Goal: Obtain resource: Download file/media

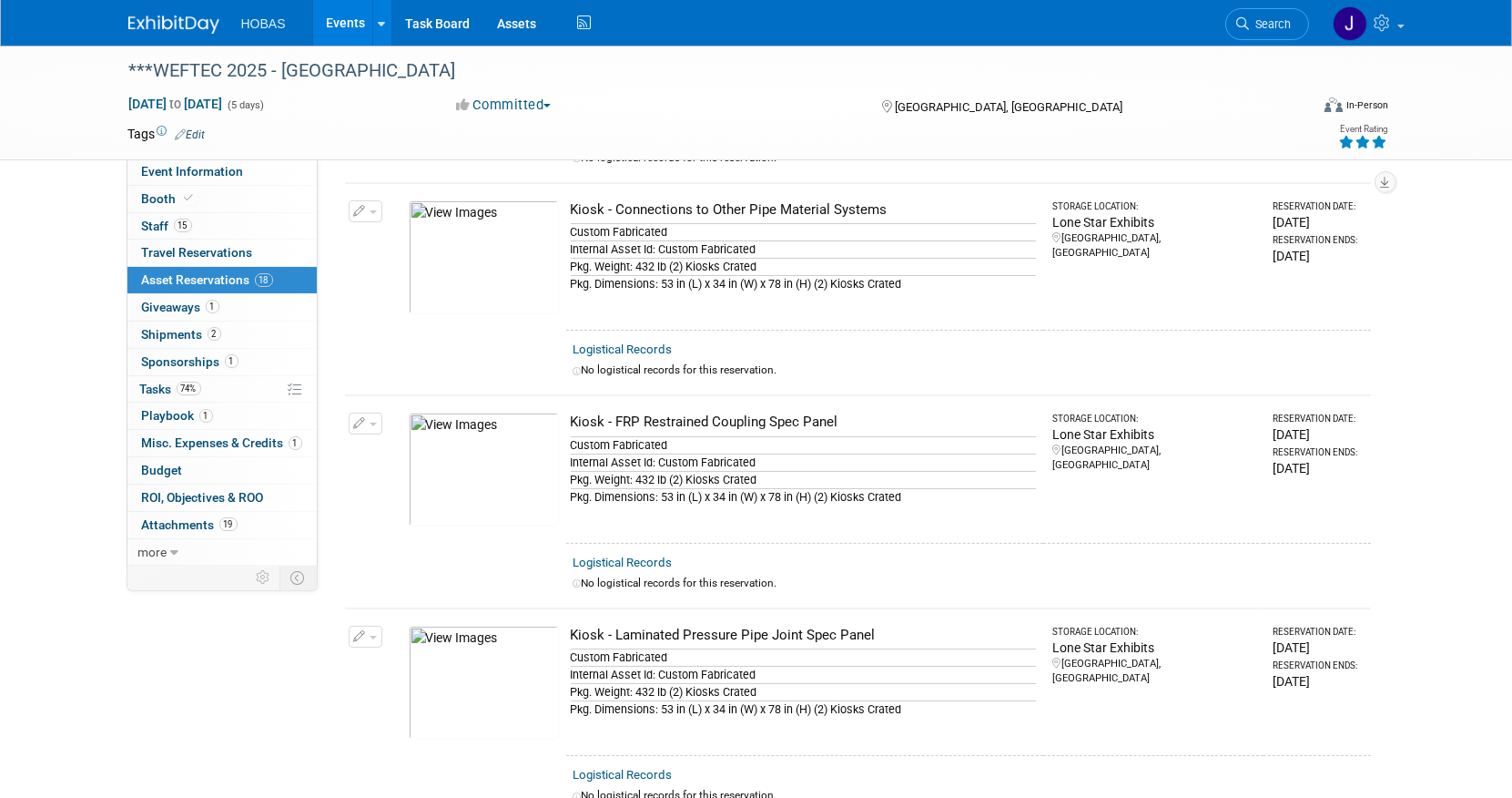
scroll to position [606, 0]
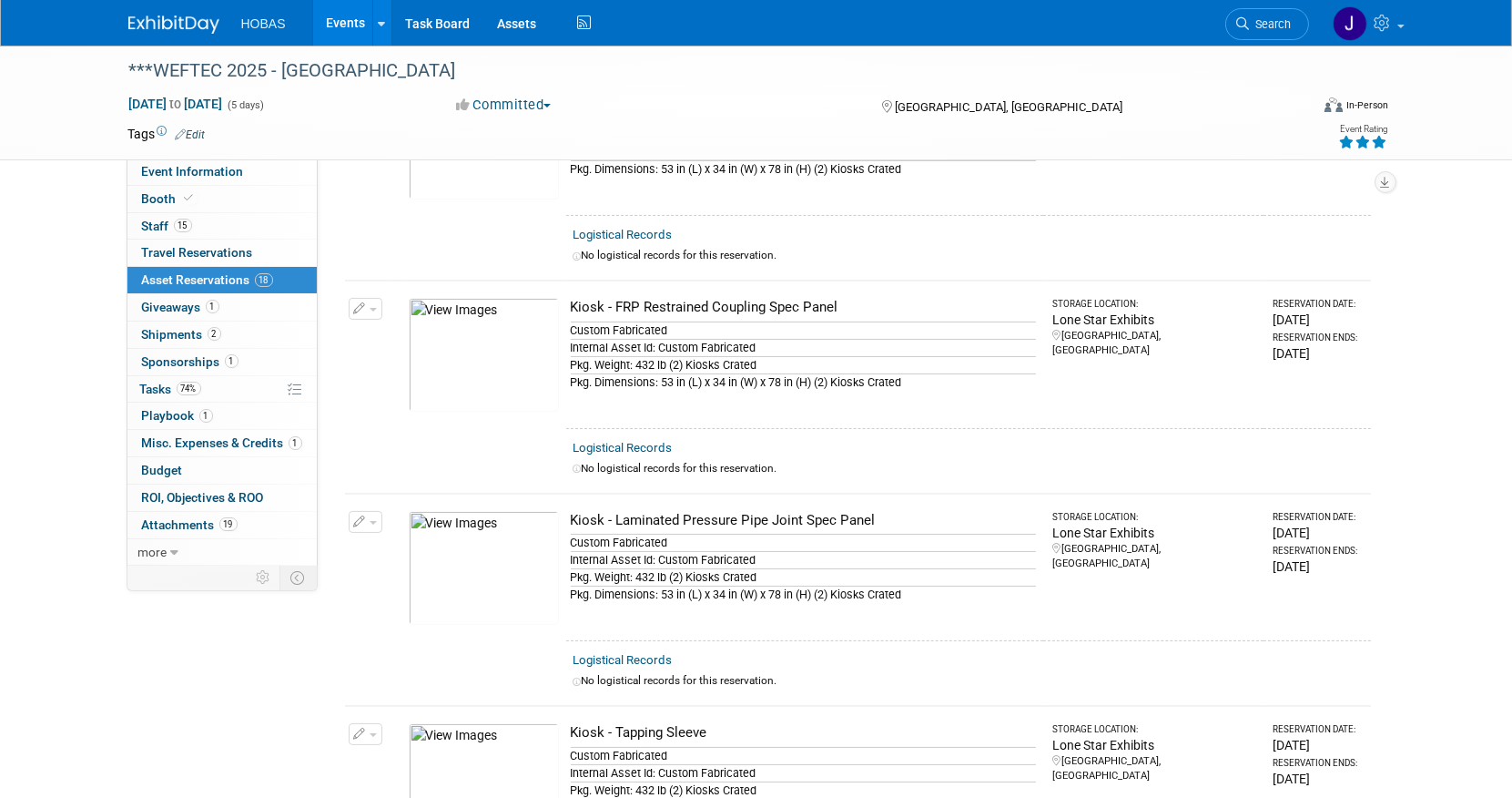
click at [506, 19] on link "Assets" at bounding box center [517, 22] width 67 height 45
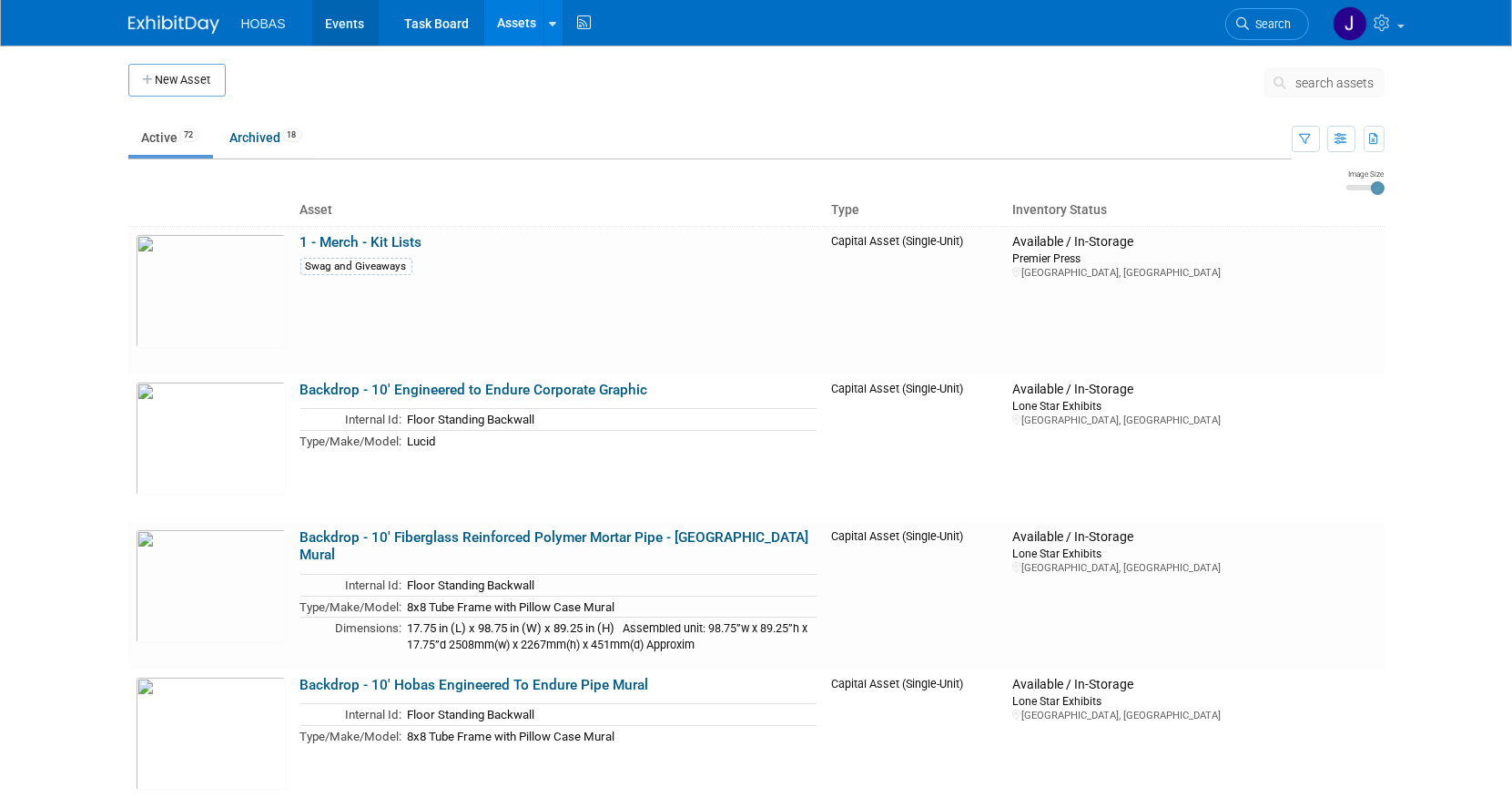
click at [337, 26] on link "Events" at bounding box center [345, 22] width 67 height 45
click at [357, 24] on link "Events" at bounding box center [345, 22] width 67 height 45
click at [341, 20] on link "Events" at bounding box center [345, 22] width 67 height 45
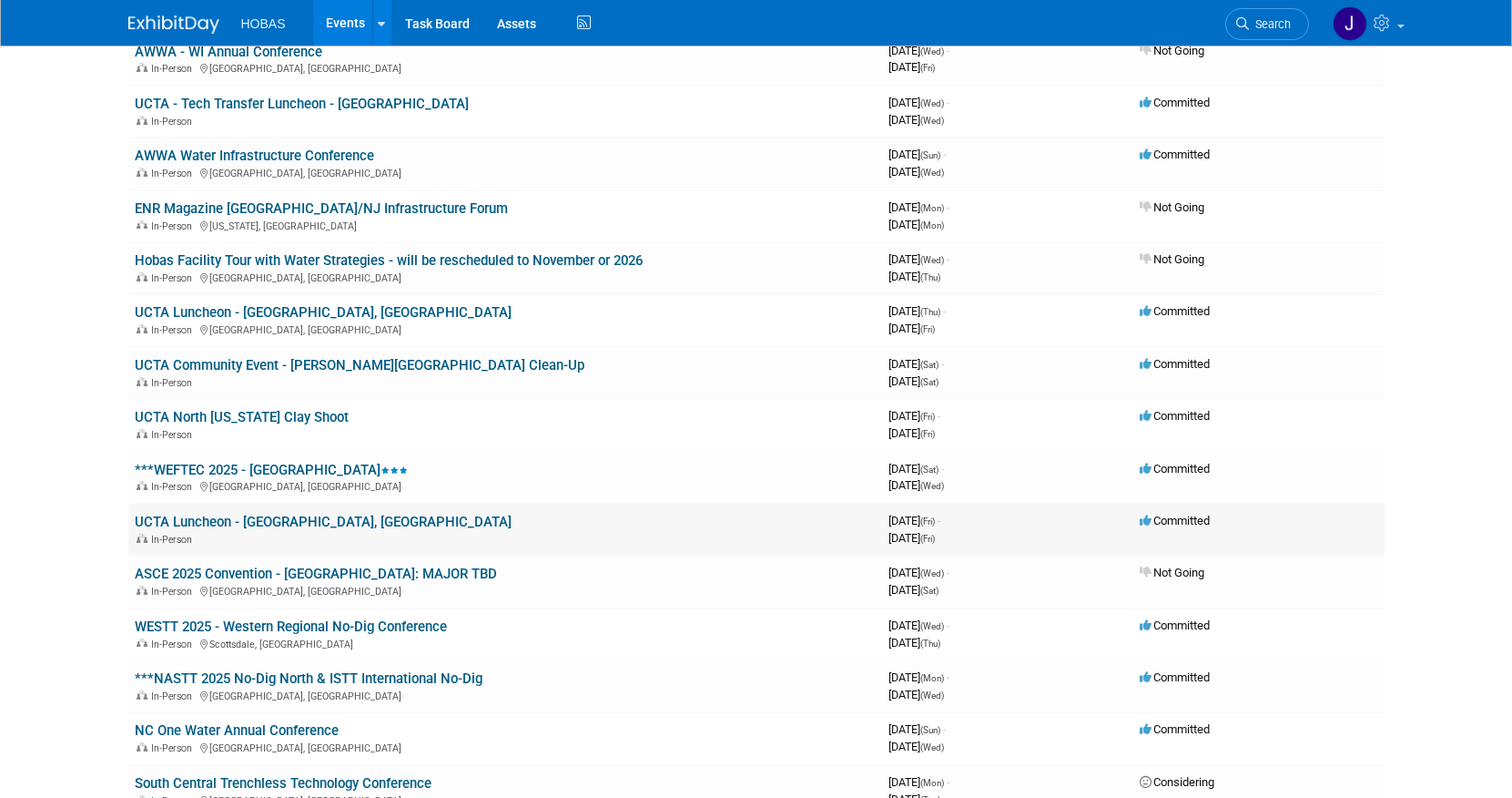
scroll to position [304, 0]
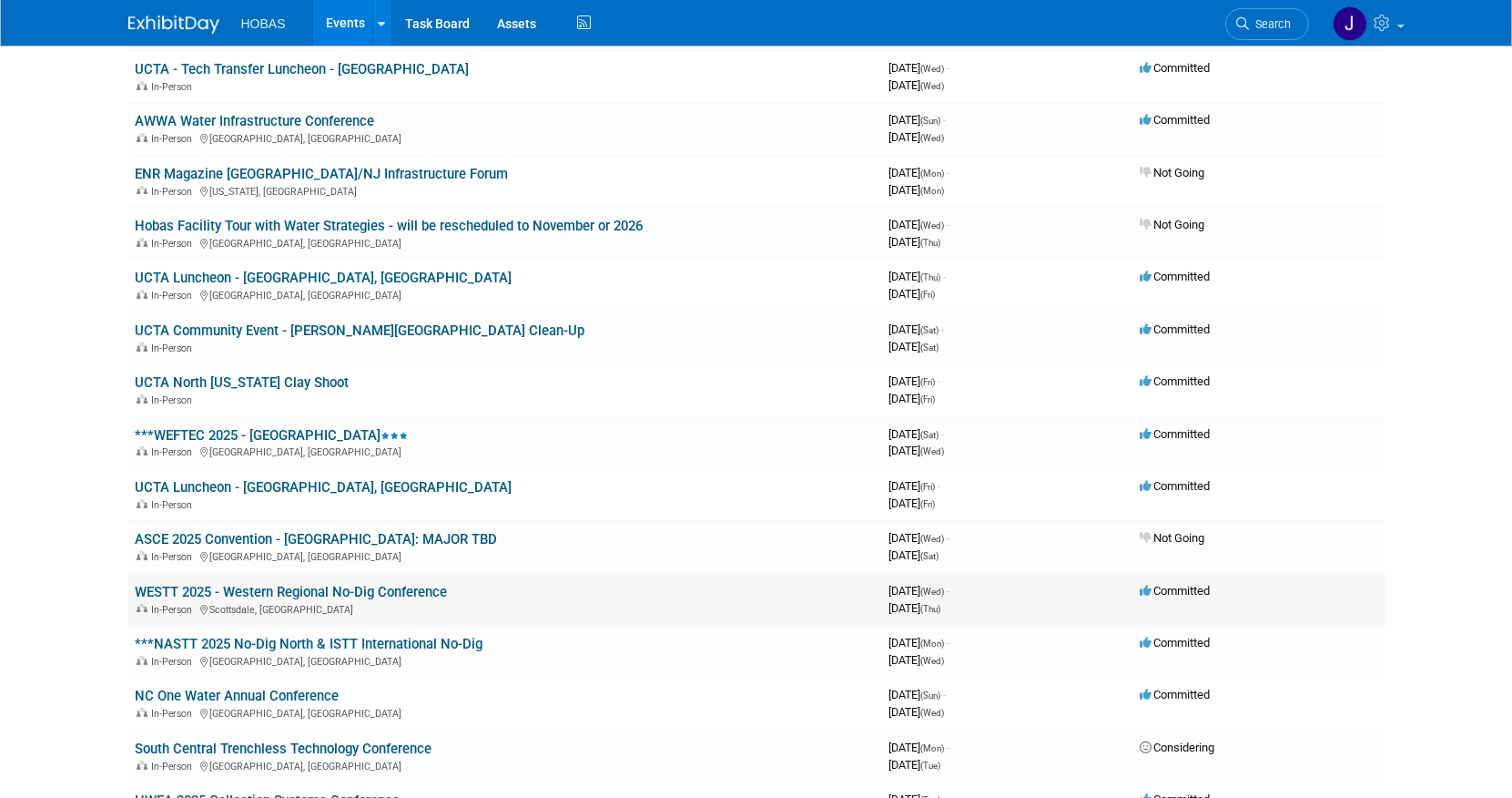
click at [396, 586] on link "WESTT 2025 - Western Regional No-Dig Conference" at bounding box center [291, 592] width 312 height 17
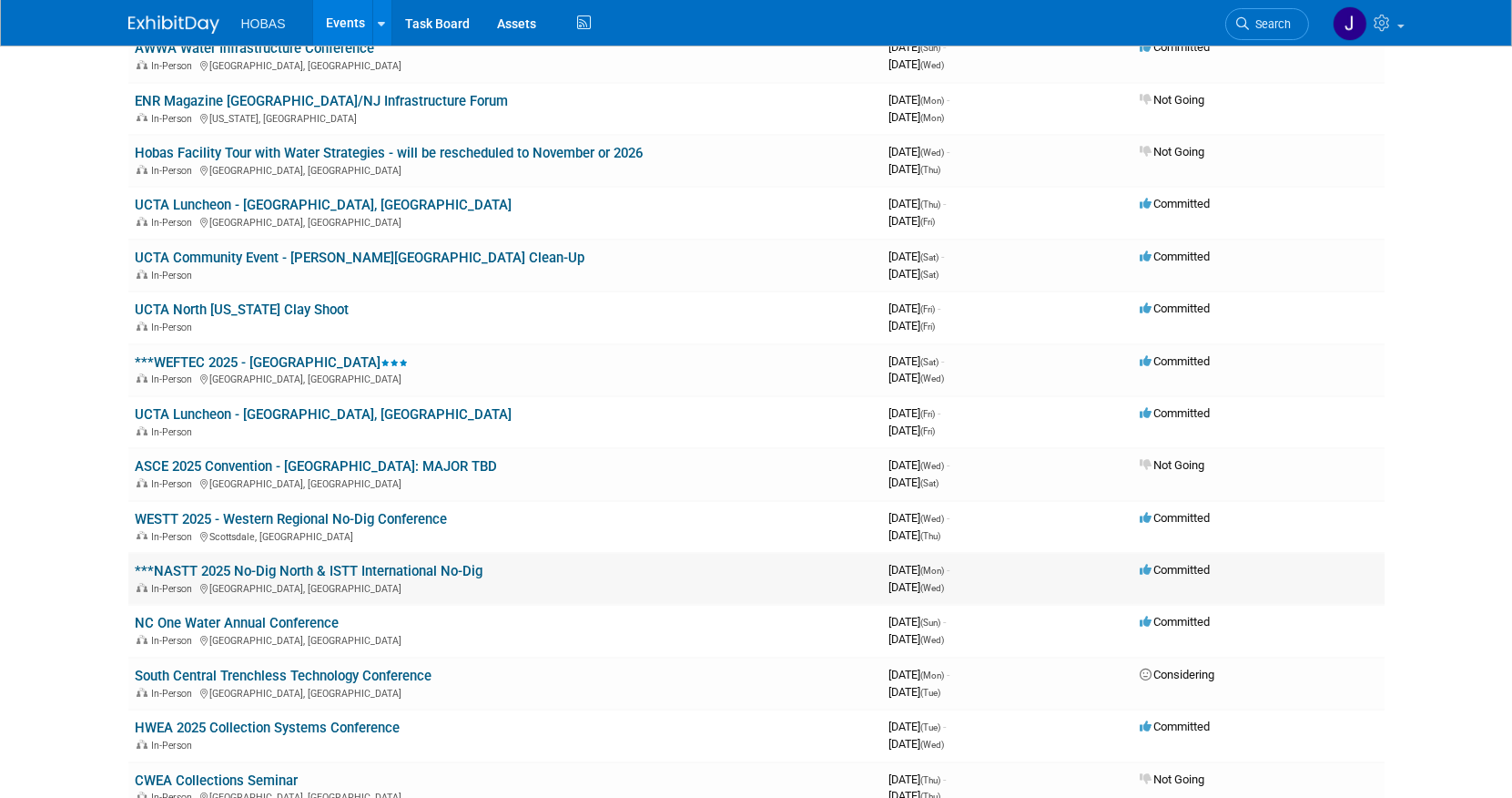
scroll to position [505, 0]
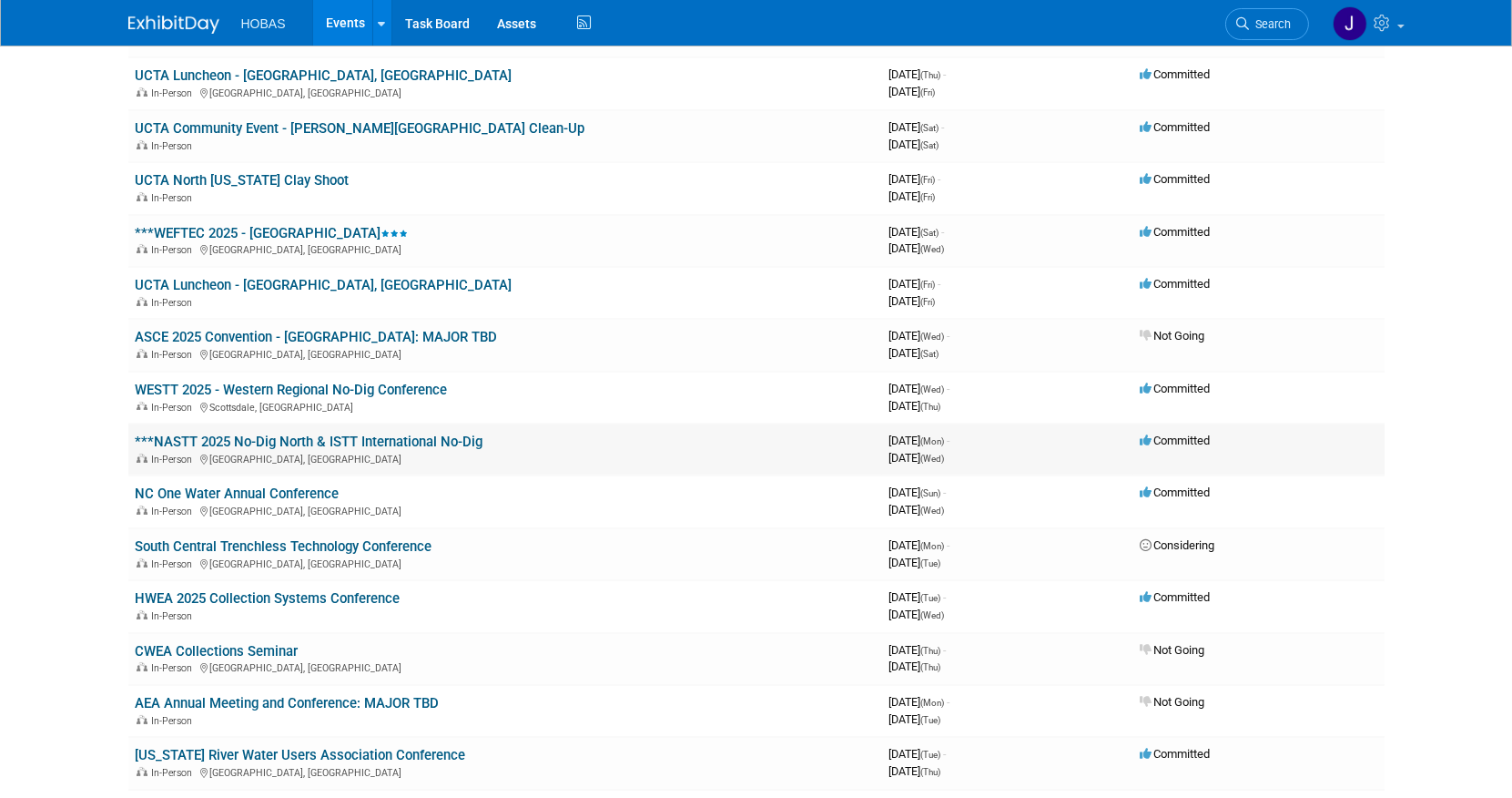
click at [328, 433] on link "***NASTT 2025 No-Dig North & ISTT International No-Dig" at bounding box center [310, 442] width 348 height 17
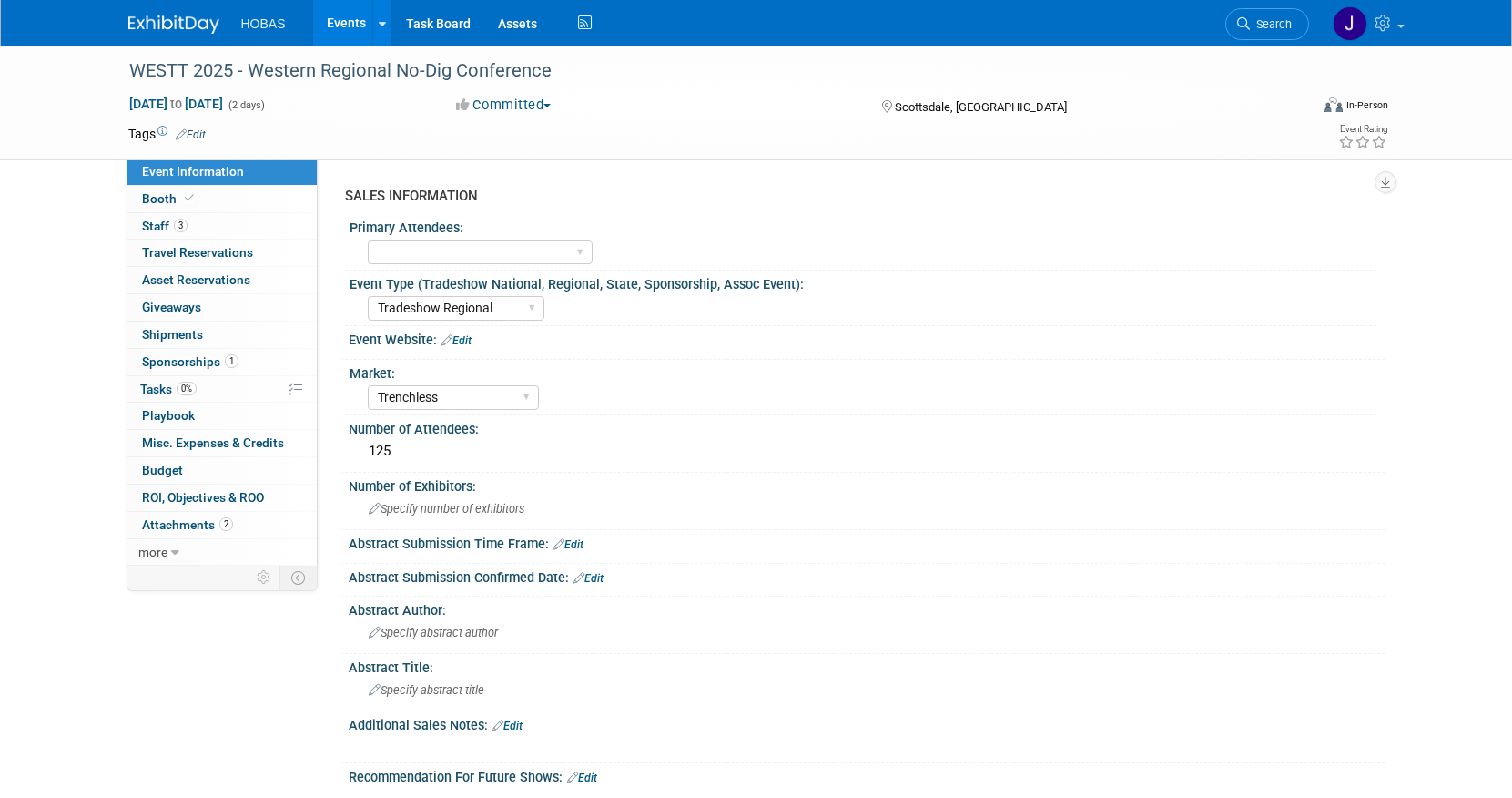
select select "Tradeshow Regional"
select select "Trenchless"
select select "Exhibiting and Sponsoring"
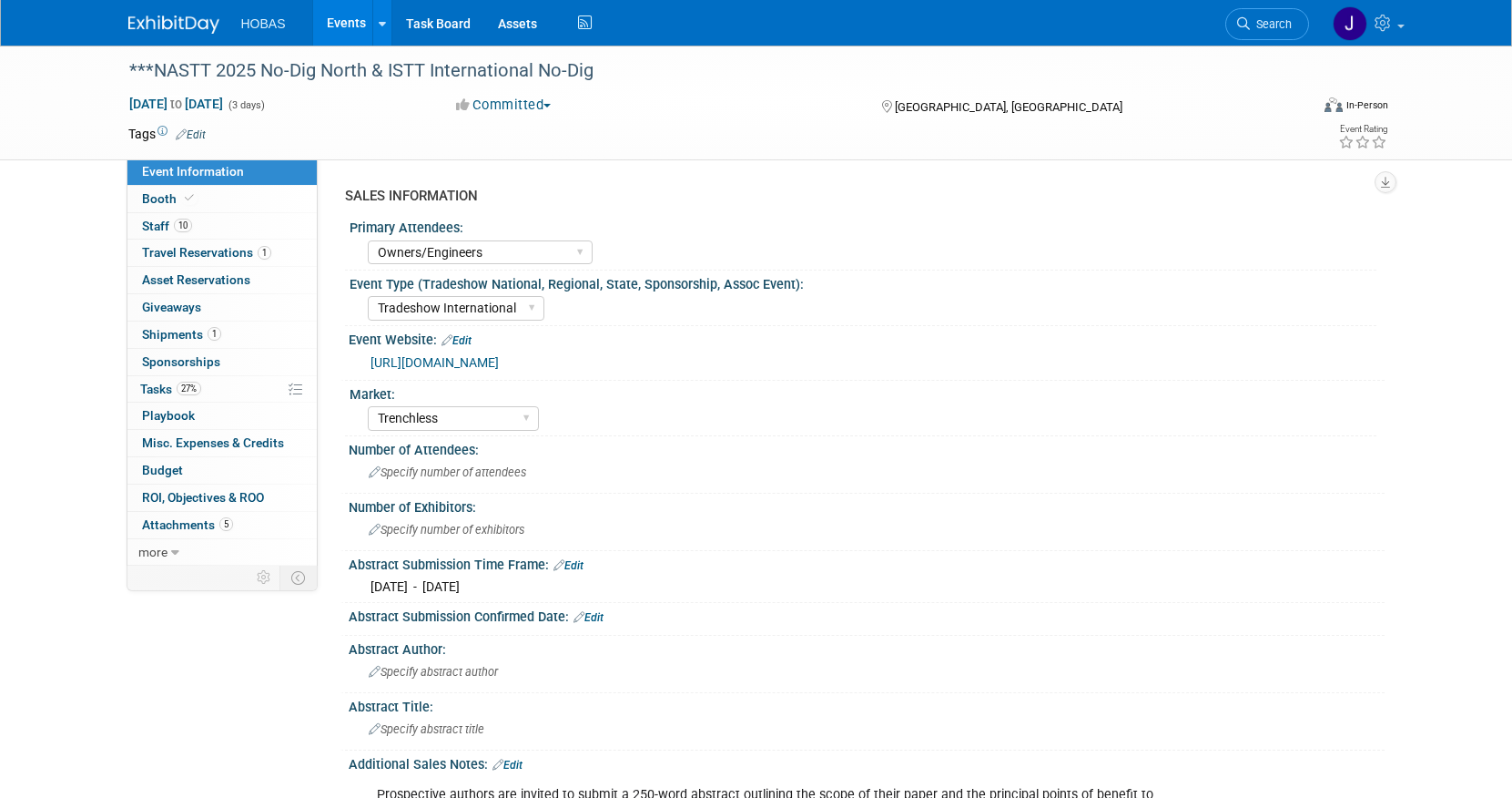
select select "Owners/Engineers"
select select "Tradeshow International"
select select "Trenchless"
select select "Exhibiting"
click at [187, 524] on span "Attachments 5" at bounding box center [187, 525] width 91 height 15
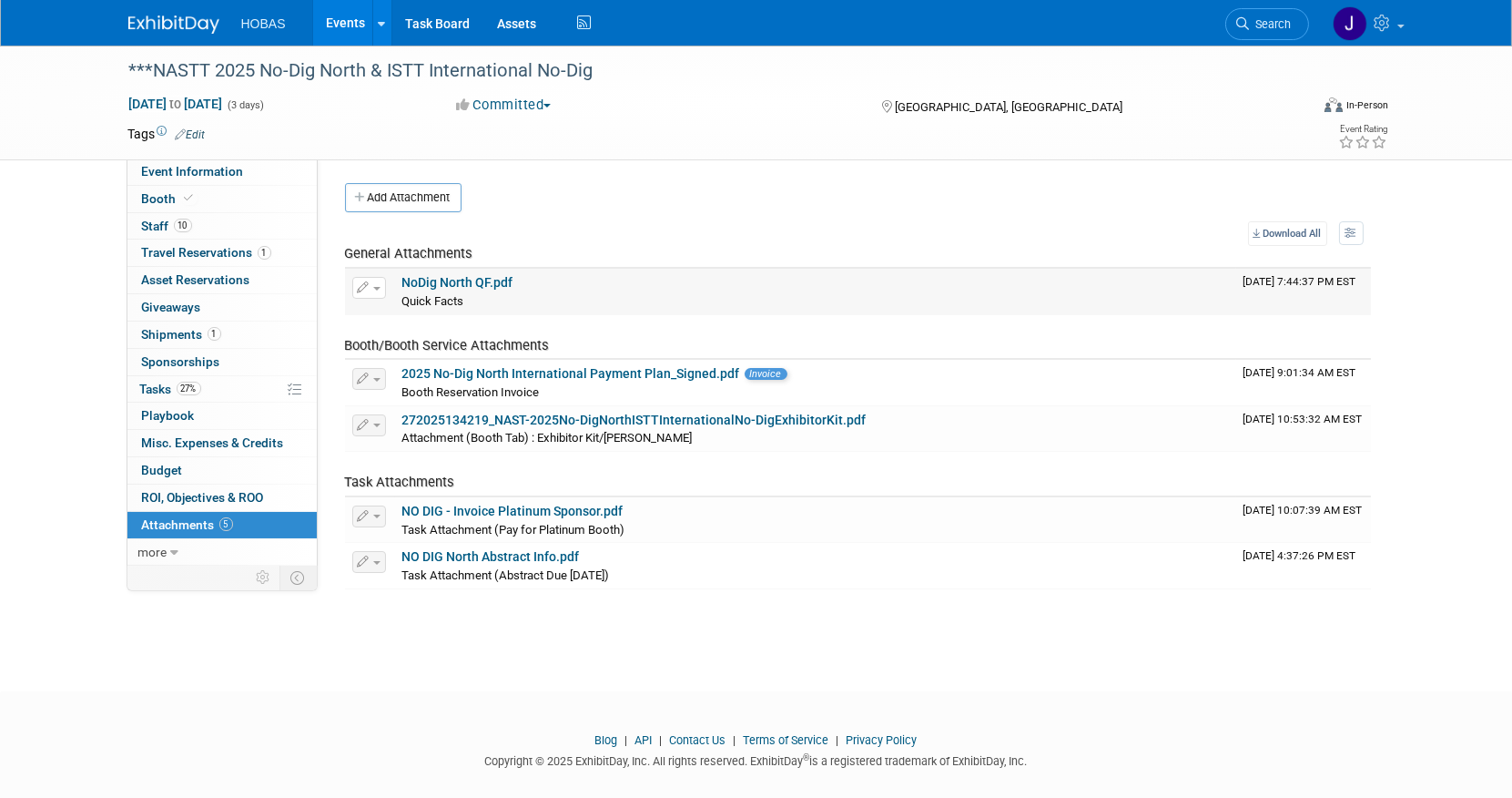
click at [474, 277] on link "NoDig North QF.pdf" at bounding box center [458, 282] width 111 height 15
click at [700, 696] on footer "Blog | API | Contact Us | Terms of Service | Privacy Policy Copyright © 2025 Ex…" at bounding box center [756, 755] width 1512 height 128
